Goal: Transaction & Acquisition: Download file/media

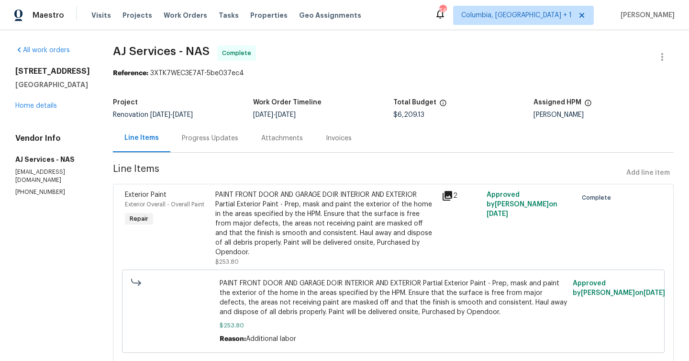
click at [545, 113] on div "Lauren Bittler" at bounding box center [603, 114] width 140 height 7
drag, startPoint x: 545, startPoint y: 113, endPoint x: 564, endPoint y: 115, distance: 19.2
click at [564, 115] on div "Lauren Bittler" at bounding box center [603, 114] width 140 height 7
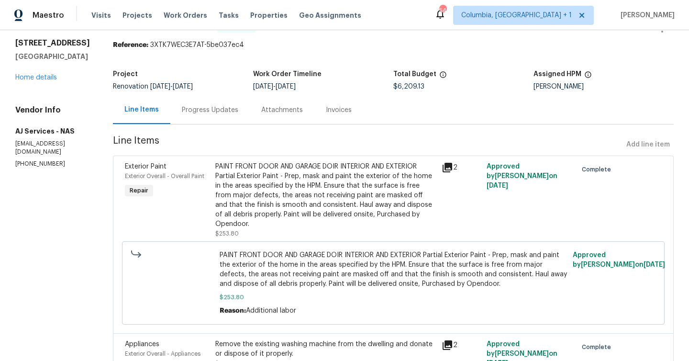
scroll to position [30, 0]
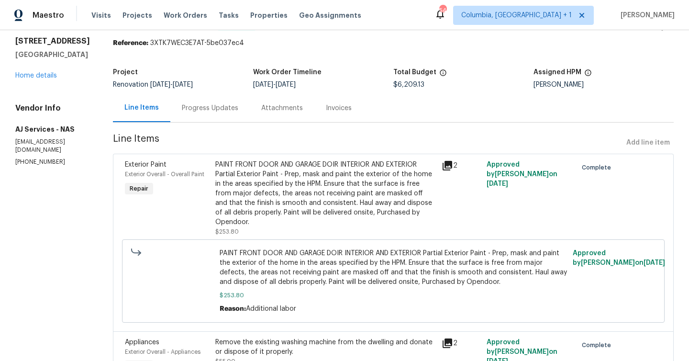
click at [337, 107] on div "Invoices" at bounding box center [339, 108] width 26 height 10
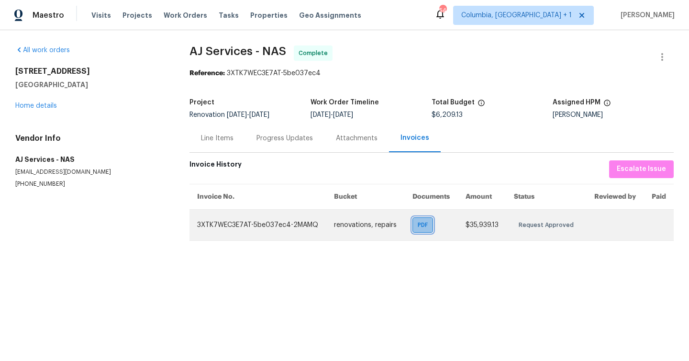
click at [428, 223] on span "PDF" at bounding box center [425, 225] width 14 height 10
